Goal: Information Seeking & Learning: Learn about a topic

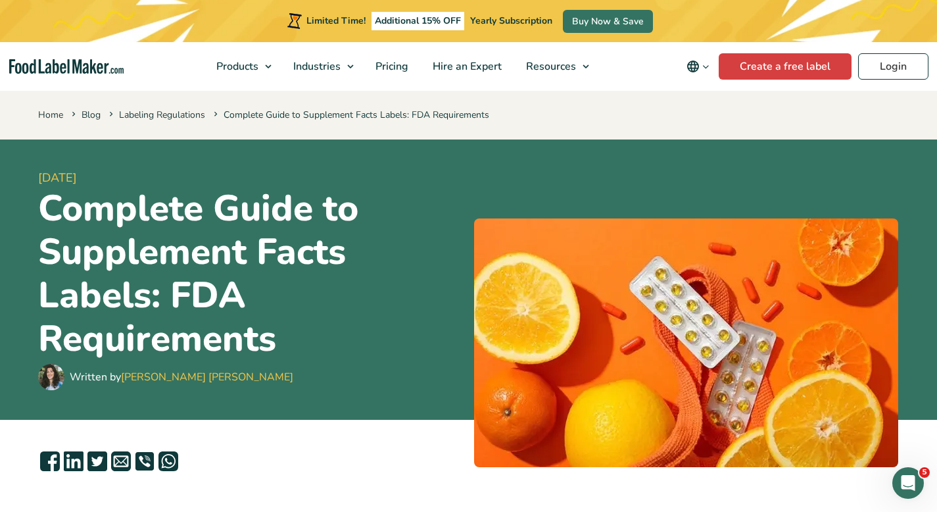
click at [281, 316] on h1 "Complete Guide to Supplement Facts Labels: FDA Requirements" at bounding box center [250, 274] width 425 height 174
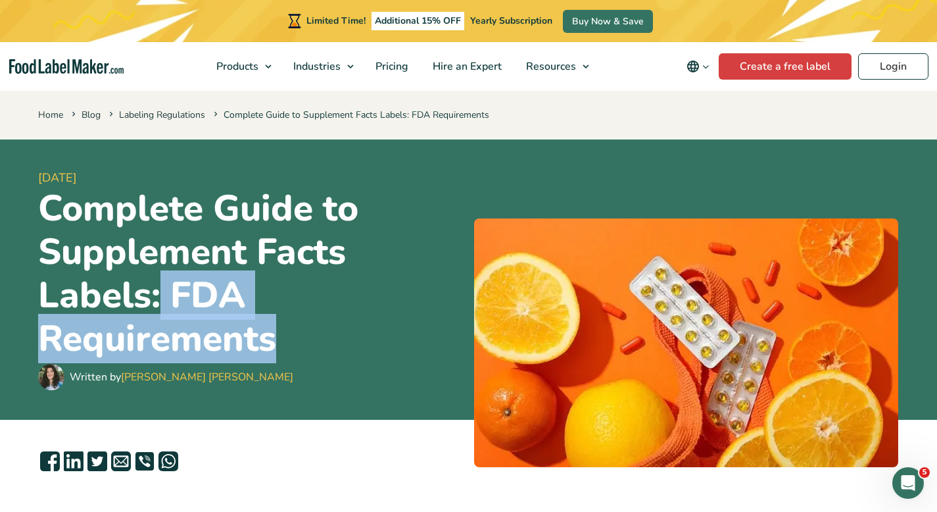
drag, startPoint x: 288, startPoint y: 344, endPoint x: 158, endPoint y: 286, distance: 142.5
click at [158, 286] on h1 "Complete Guide to Supplement Facts Labels: FDA Requirements" at bounding box center [250, 274] width 425 height 174
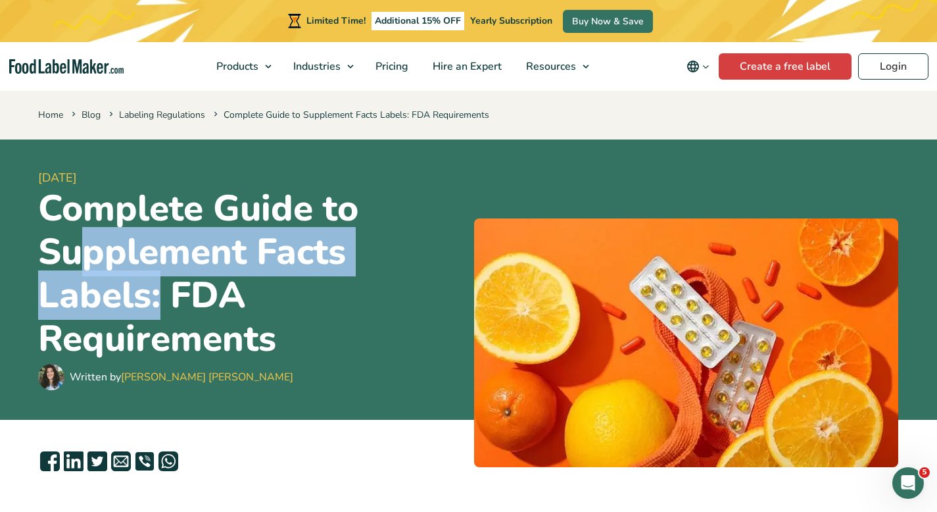
drag, startPoint x: 158, startPoint y: 286, endPoint x: 95, endPoint y: 237, distance: 79.2
click at [93, 237] on h1 "Complete Guide to Supplement Facts Labels: FDA Requirements" at bounding box center [250, 274] width 425 height 174
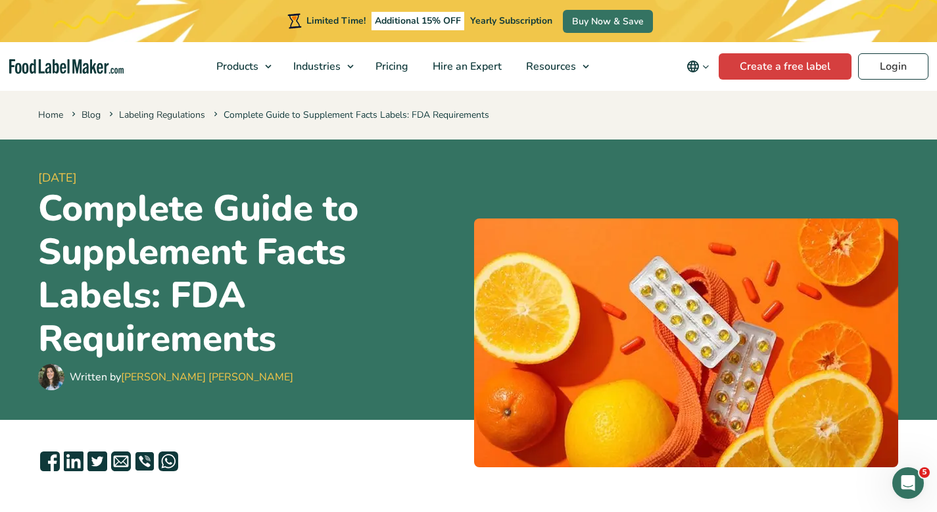
click at [271, 351] on h1 "Complete Guide to Supplement Facts Labels: FDA Requirements" at bounding box center [250, 274] width 425 height 174
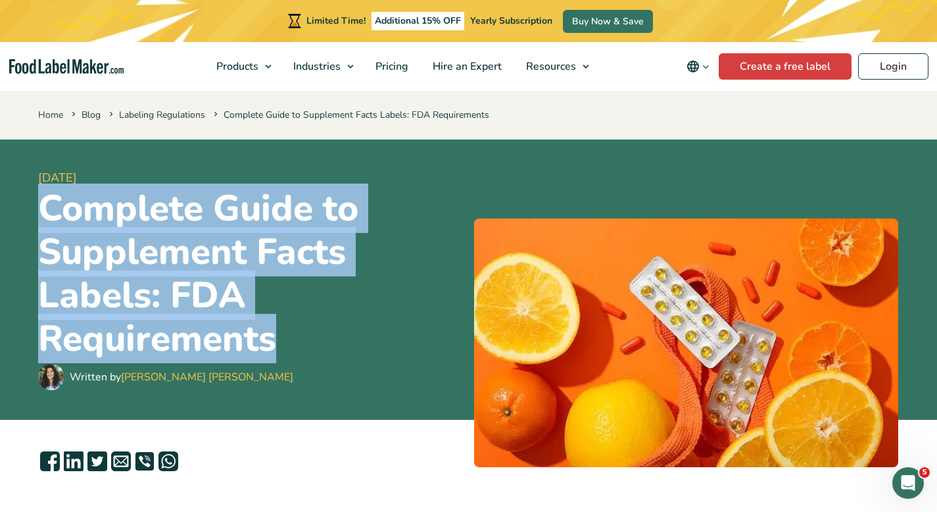
drag, startPoint x: 283, startPoint y: 341, endPoint x: 38, endPoint y: 204, distance: 281.2
click at [38, 204] on h1 "Complete Guide to Supplement Facts Labels: FDA Requirements" at bounding box center [250, 274] width 425 height 174
copy h1 "Complete Guide to Supplement Facts Labels: FDA Requirements"
